Goal: Find specific fact: Find specific fact

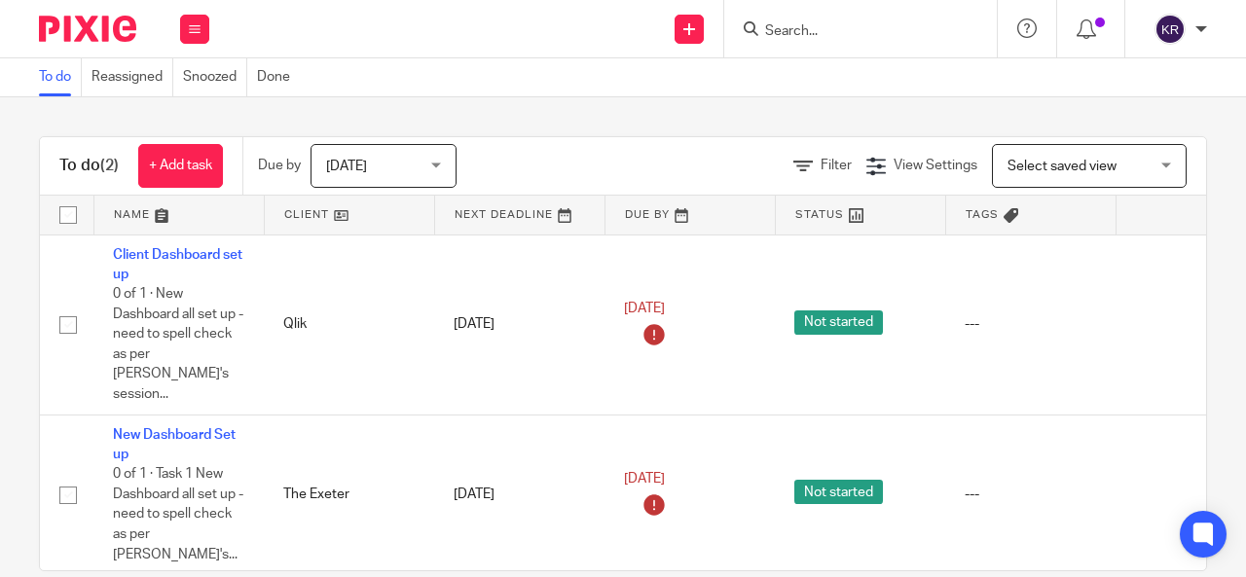
click at [210, 27] on div "Work Email Clients Team Reports Settings" at bounding box center [195, 28] width 68 height 57
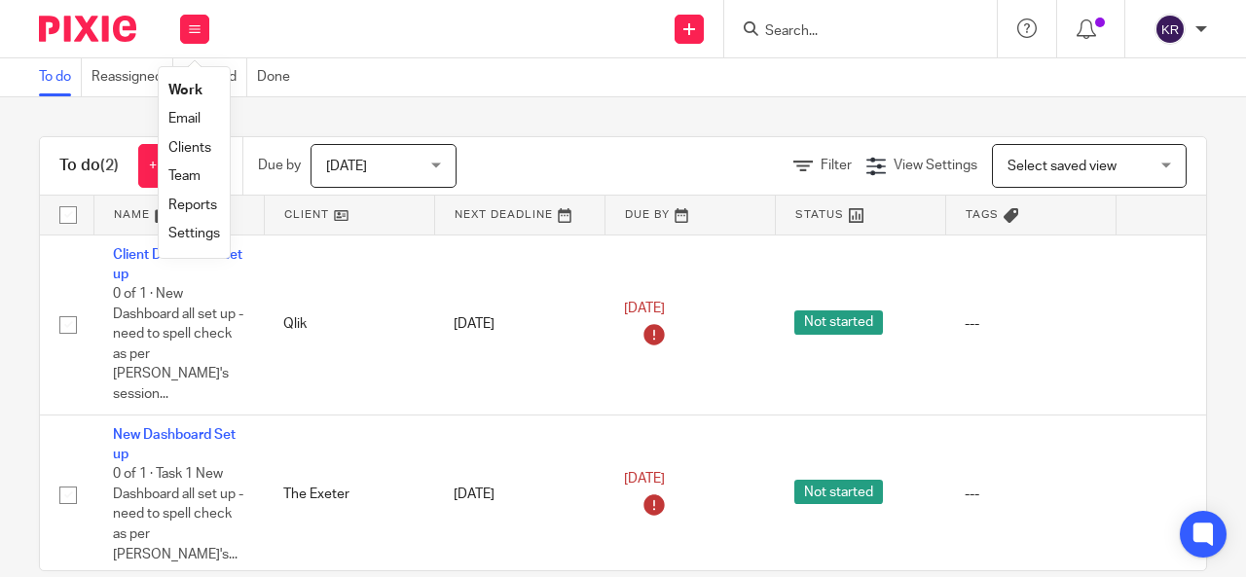
click at [200, 151] on link "Clients" at bounding box center [189, 148] width 43 height 14
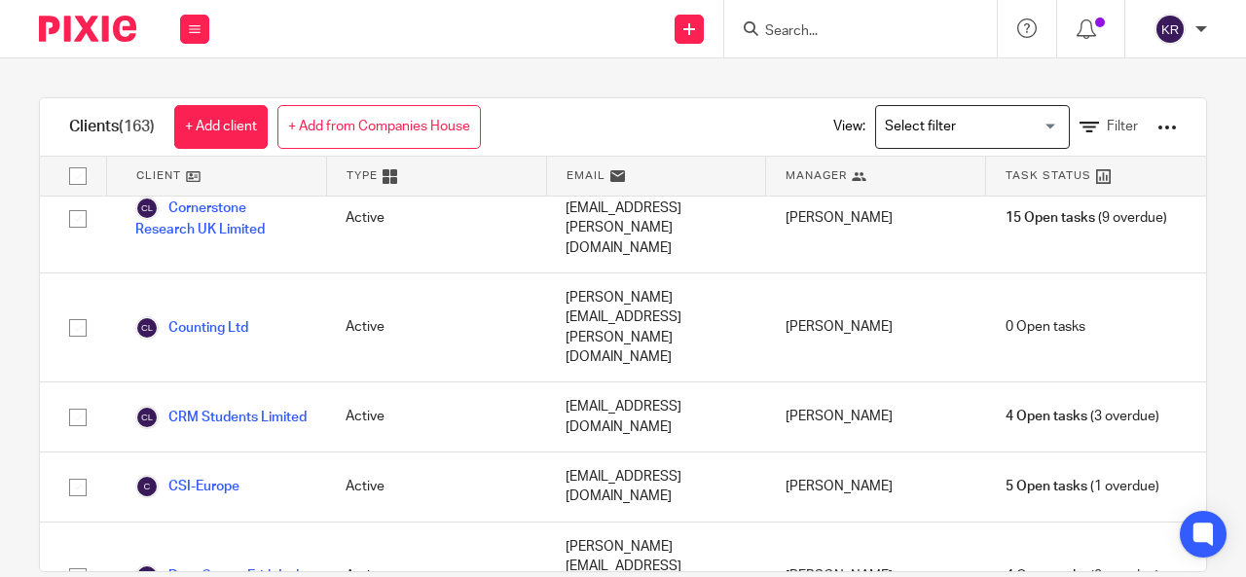
scroll to position [3600, 0]
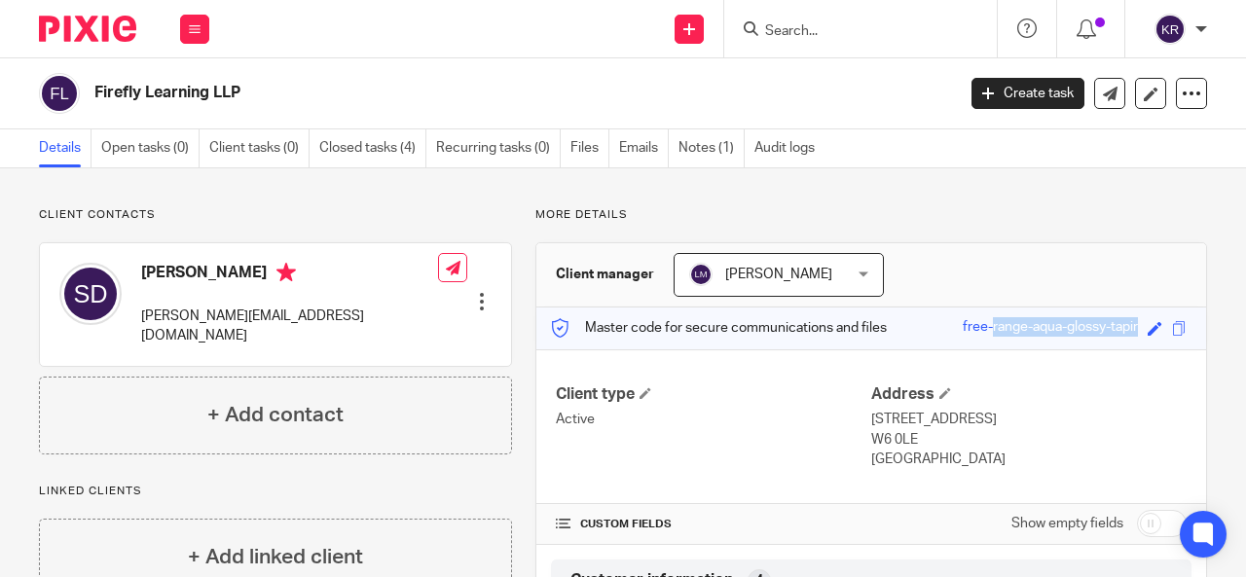
drag, startPoint x: 941, startPoint y: 326, endPoint x: 1128, endPoint y: 317, distance: 187.0
click at [1128, 317] on div "Master code for secure communications and files free-range-aqua-glossy-tapir Sa…" at bounding box center [870, 328] width 669 height 42
copy div "free-range-aqua-glossy-tapir"
